Goal: Information Seeking & Learning: Learn about a topic

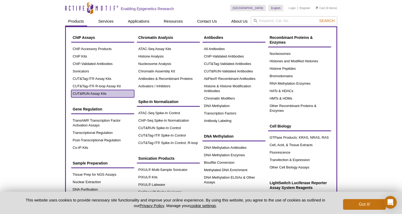
click at [104, 92] on link "CUT&RUN Assay Kits" at bounding box center [102, 93] width 63 height 7
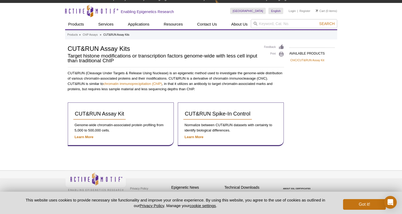
scroll to position [8, 0]
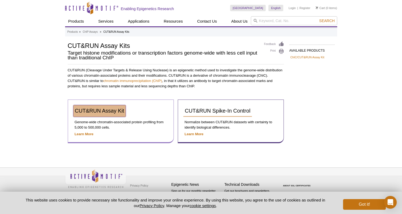
click at [114, 108] on span "CUT&RUN Assay Kit" at bounding box center [99, 111] width 49 height 6
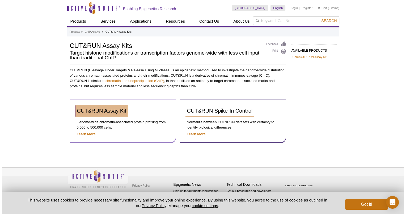
scroll to position [0, 0]
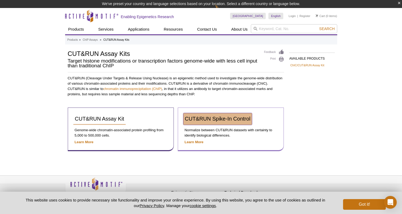
click at [195, 120] on span "CUT&RUN Spike-In Control" at bounding box center [218, 119] width 66 height 6
